Goal: Find contact information: Find contact information

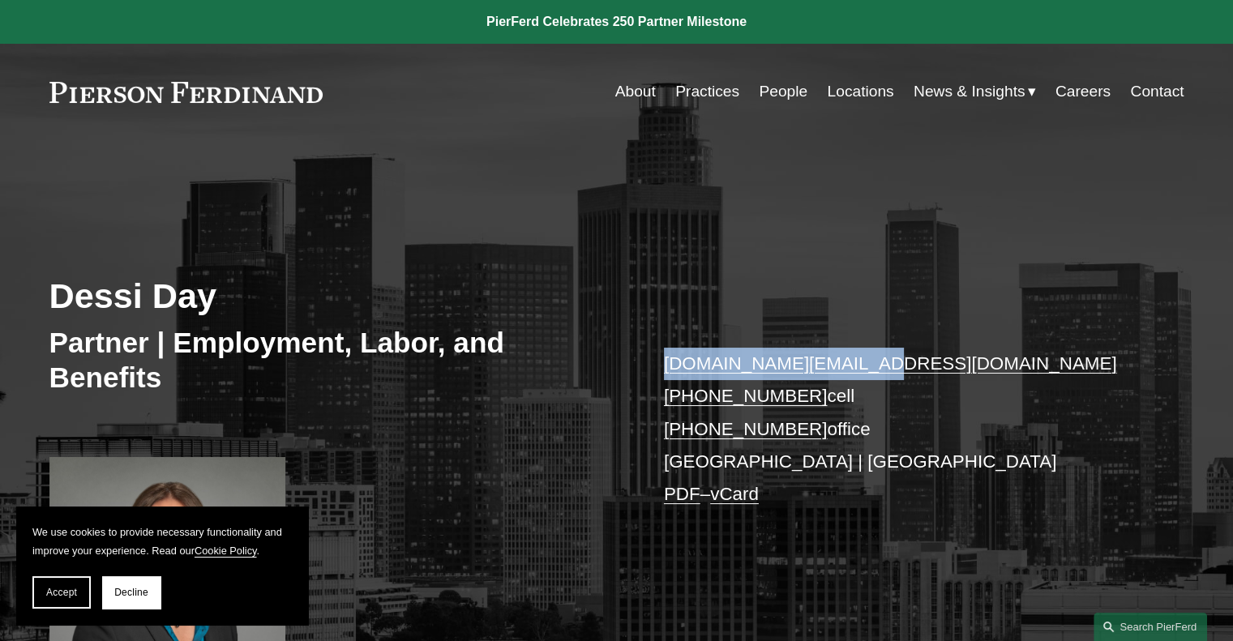
drag, startPoint x: 877, startPoint y: 367, endPoint x: 666, endPoint y: 359, distance: 211.8
click at [666, 359] on p "[DOMAIN_NAME][EMAIL_ADDRESS][DOMAIN_NAME] [PHONE_NUMBER] cell [PHONE_NUMBER] of…" at bounding box center [900, 430] width 473 height 164
click at [727, 302] on div "Dessi Day Partner | Employment, Labor, and Benefits dessi.day@pierferd.com +1.6…" at bounding box center [616, 421] width 1233 height 488
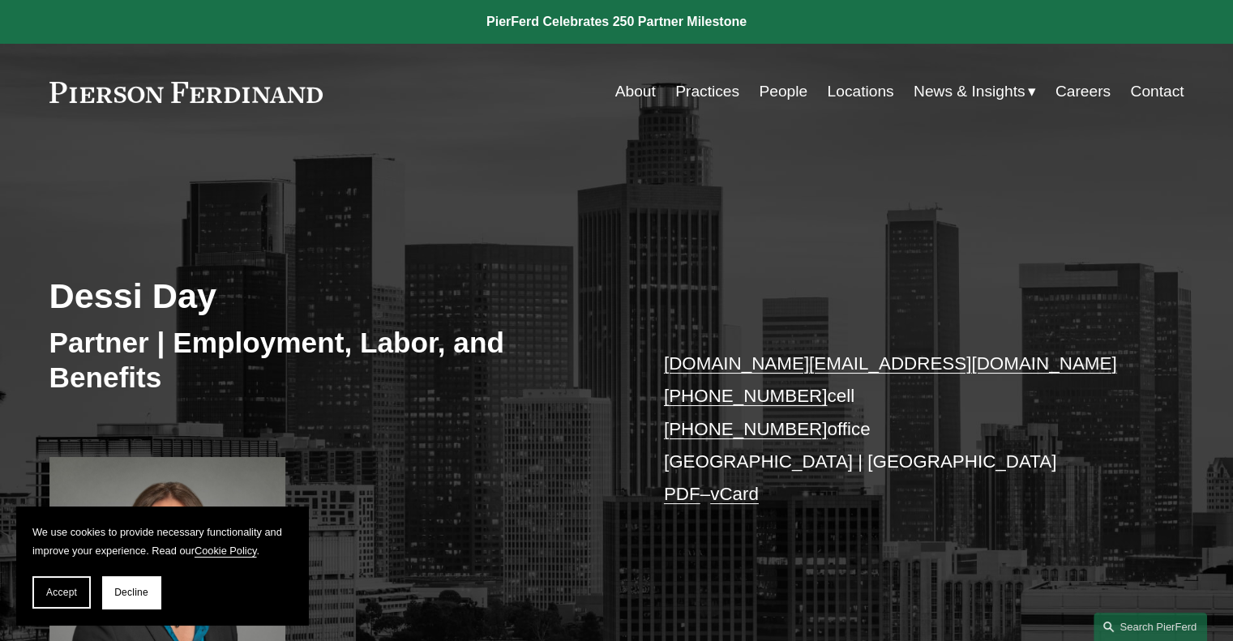
click at [852, 91] on link "Locations" at bounding box center [860, 91] width 66 height 31
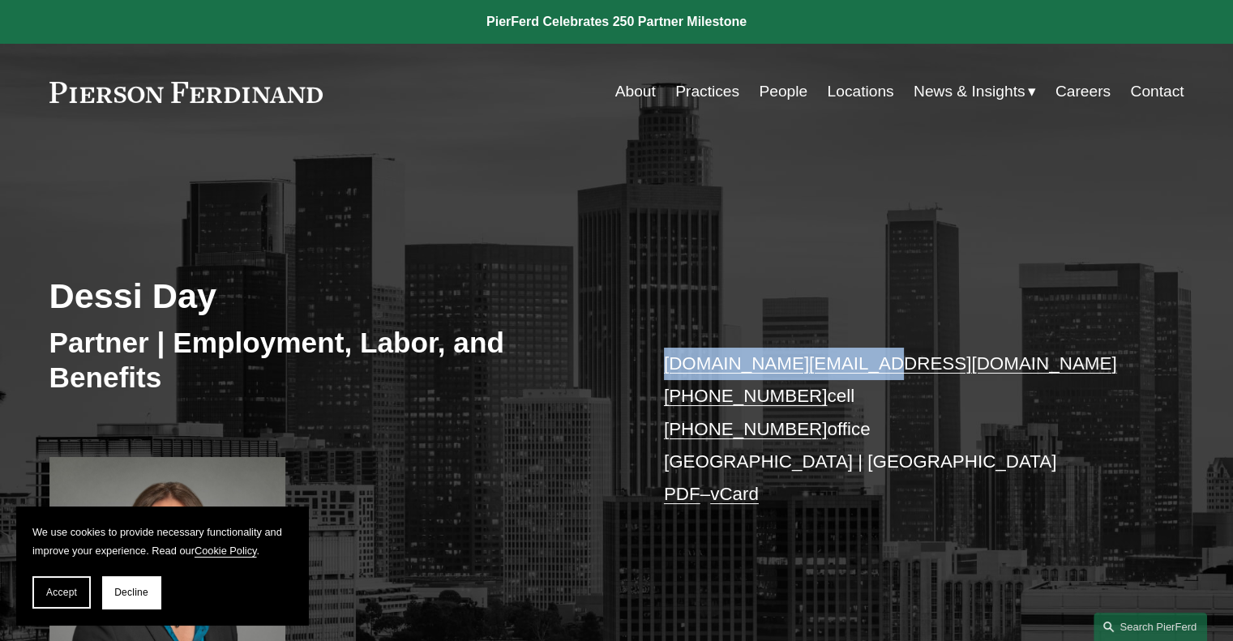
drag, startPoint x: 868, startPoint y: 363, endPoint x: 660, endPoint y: 359, distance: 208.4
click at [660, 359] on div "Dessi Day Partner | Employment, Labor, and Benefits dessi.day@pierferd.com +1.6…" at bounding box center [616, 421] width 1233 height 488
copy link "dessi.day@pierferd.com"
